Goal: Use online tool/utility: Use online tool/utility

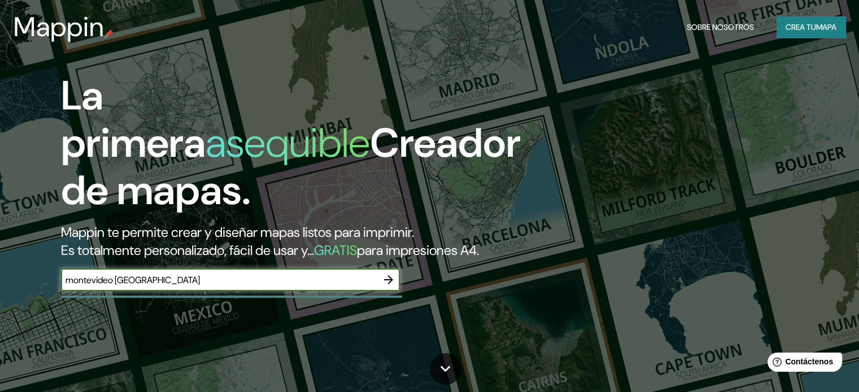
type input "montevideo [GEOGRAPHIC_DATA]"
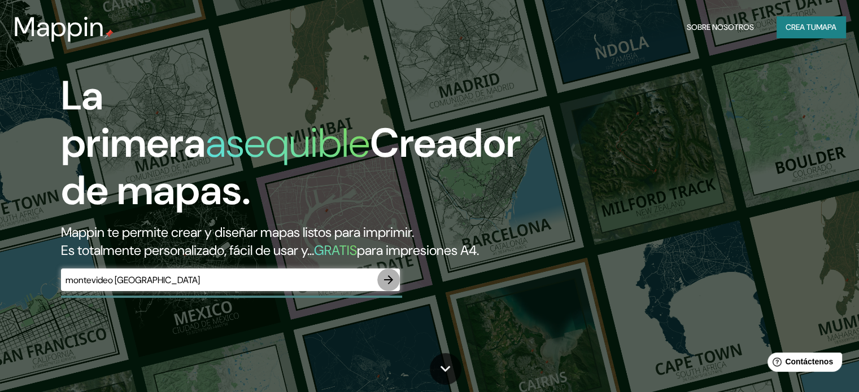
click at [387, 287] on icon "button" at bounding box center [389, 280] width 14 height 14
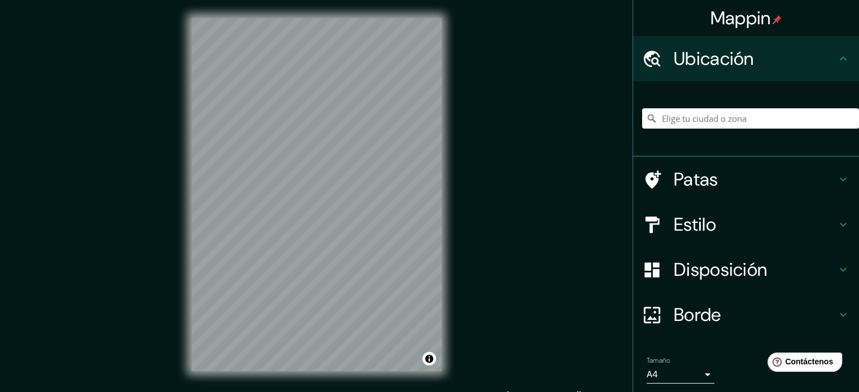
click at [452, 192] on div "© Mapbox © OpenStreetMap Improve this map" at bounding box center [316, 195] width 286 height 390
click at [697, 223] on font "Estilo" at bounding box center [695, 225] width 42 height 24
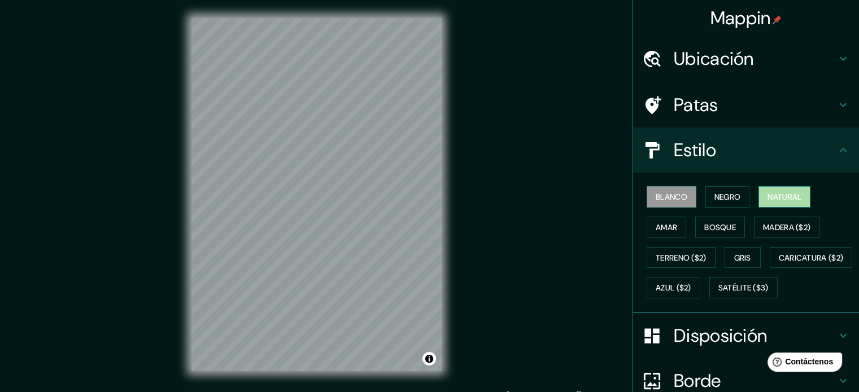
click at [758, 194] on button "Natural" at bounding box center [784, 196] width 52 height 21
click at [718, 222] on font "Bosque" at bounding box center [720, 227] width 32 height 10
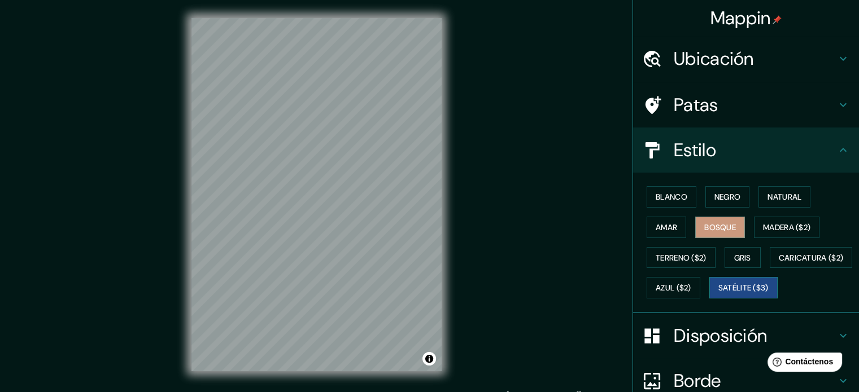
click at [718, 294] on font "Satélite ($3)" at bounding box center [743, 288] width 50 height 10
click at [678, 187] on button "Blanco" at bounding box center [672, 196] width 50 height 21
